Goal: Navigation & Orientation: Go to known website

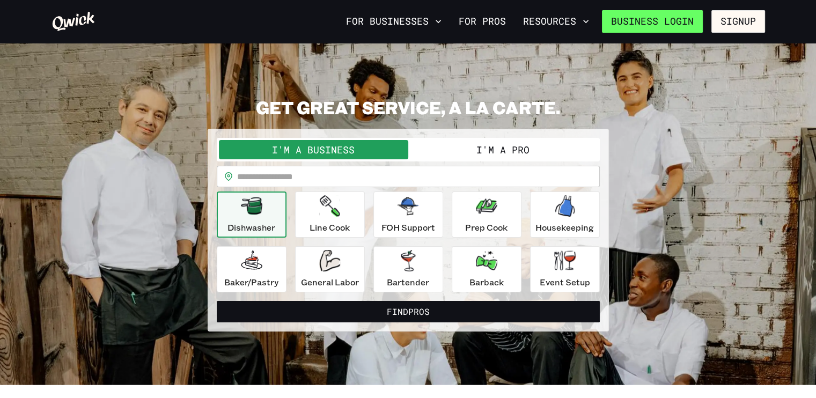
click at [676, 21] on link "Business Login" at bounding box center [652, 21] width 101 height 23
click at [660, 24] on link "Business Login" at bounding box center [652, 21] width 101 height 23
click at [682, 13] on link "Business Login" at bounding box center [652, 21] width 101 height 23
